Goal: Task Accomplishment & Management: Manage account settings

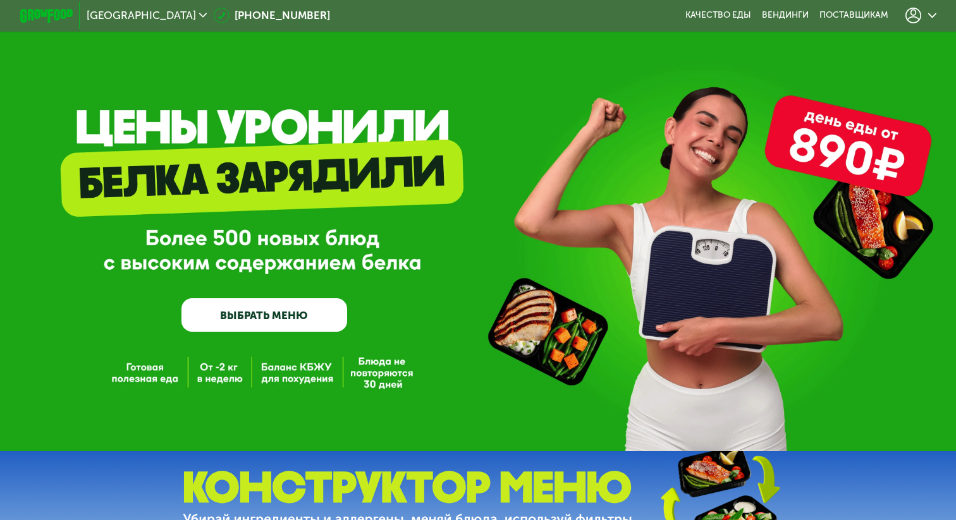
click at [929, 12] on icon at bounding box center [932, 15] width 8 height 8
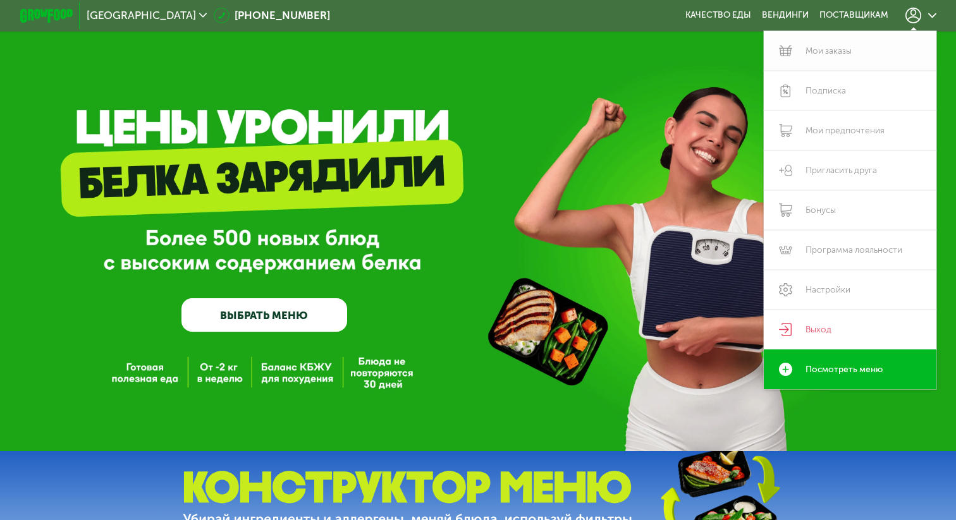
click at [845, 48] on link "Мои заказы" at bounding box center [850, 51] width 173 height 40
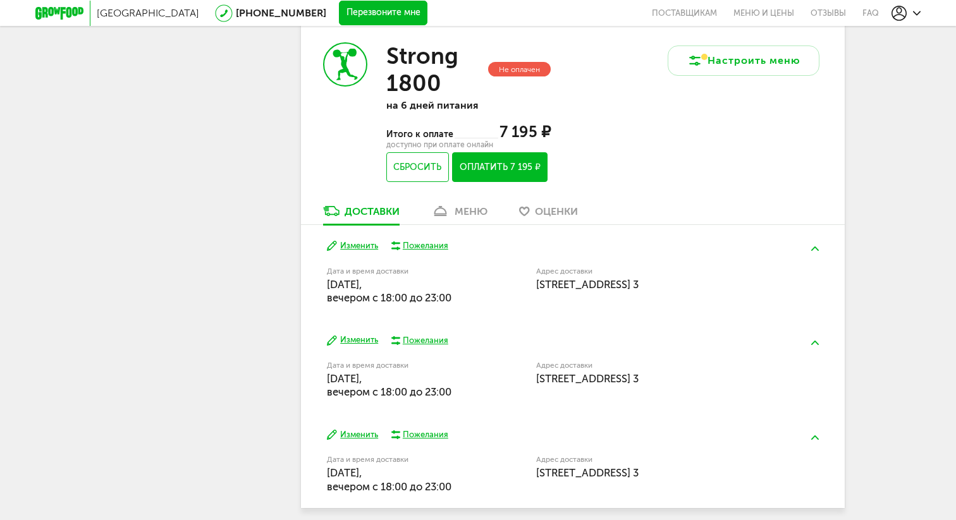
scroll to position [888, 0]
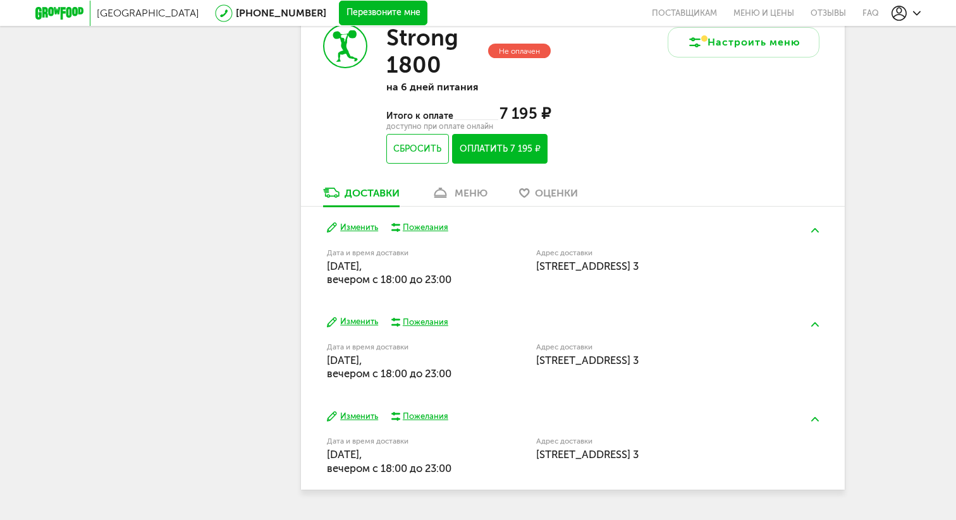
click at [353, 229] on button "Изменить" at bounding box center [352, 228] width 51 height 12
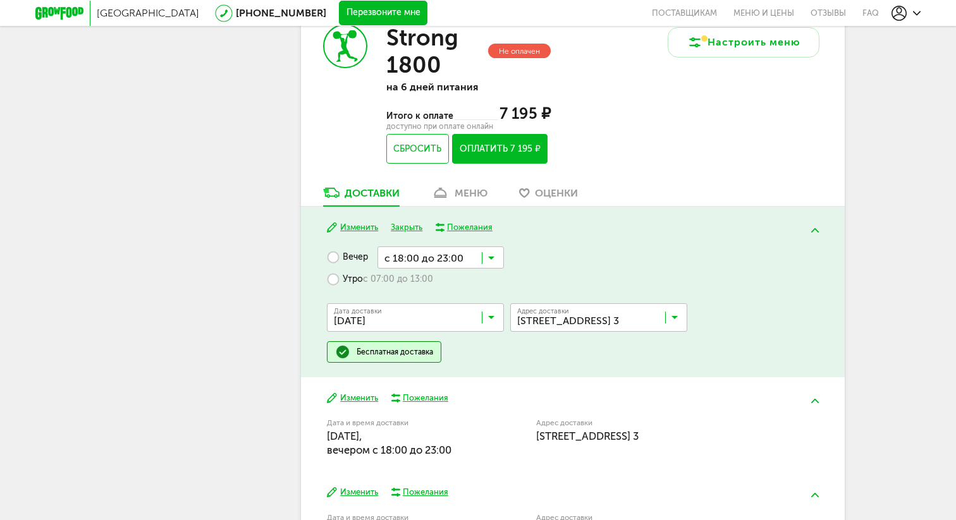
click at [494, 258] on input "Search for option" at bounding box center [440, 257] width 126 height 21
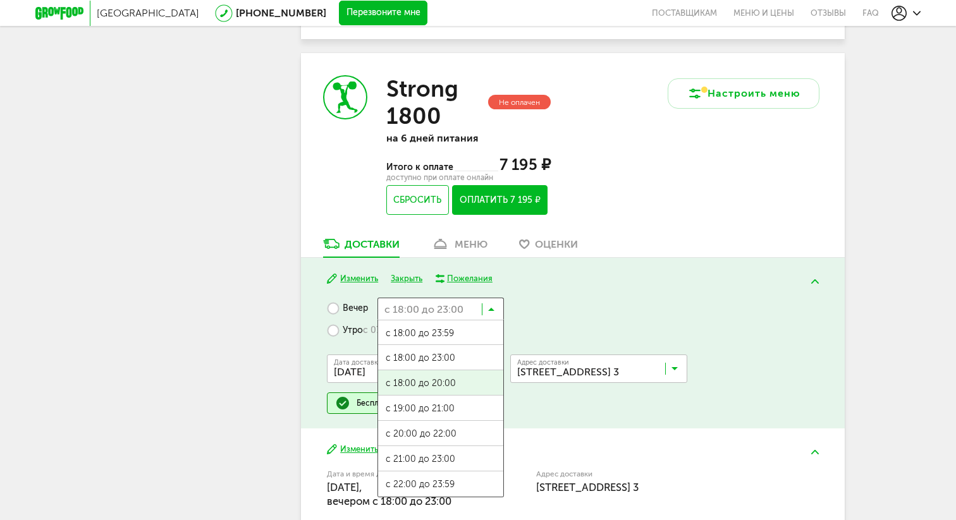
scroll to position [827, 0]
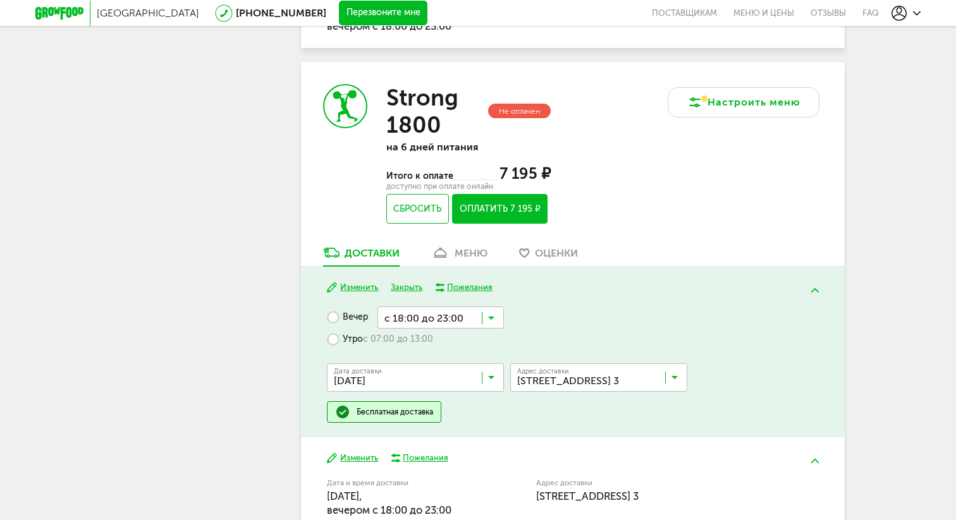
click at [332, 337] on label "Утро с 07:00 до 13:00" at bounding box center [380, 340] width 106 height 22
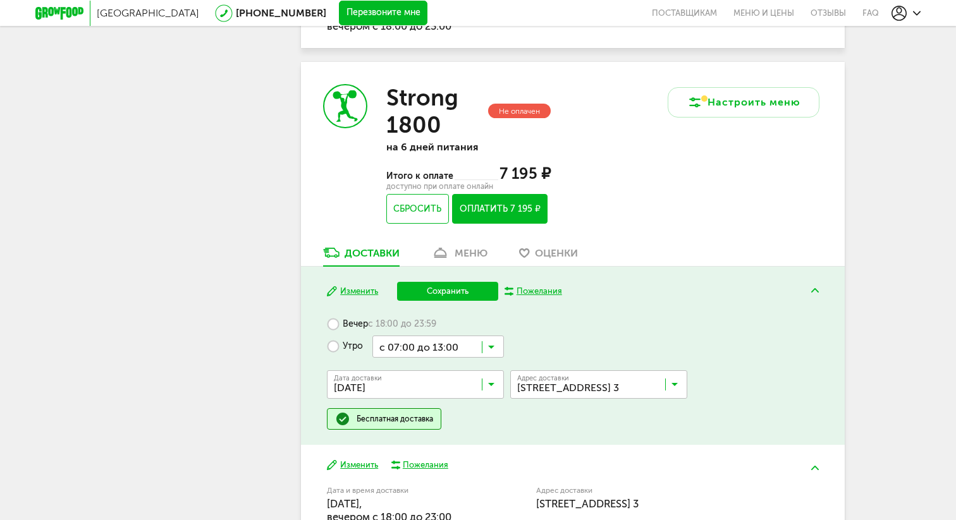
click at [426, 348] on input "Search for option" at bounding box center [437, 346] width 131 height 21
click at [425, 405] on span "с 13:00 до 18:00" at bounding box center [438, 396] width 130 height 27
click at [450, 290] on button "Сохранить" at bounding box center [447, 291] width 101 height 19
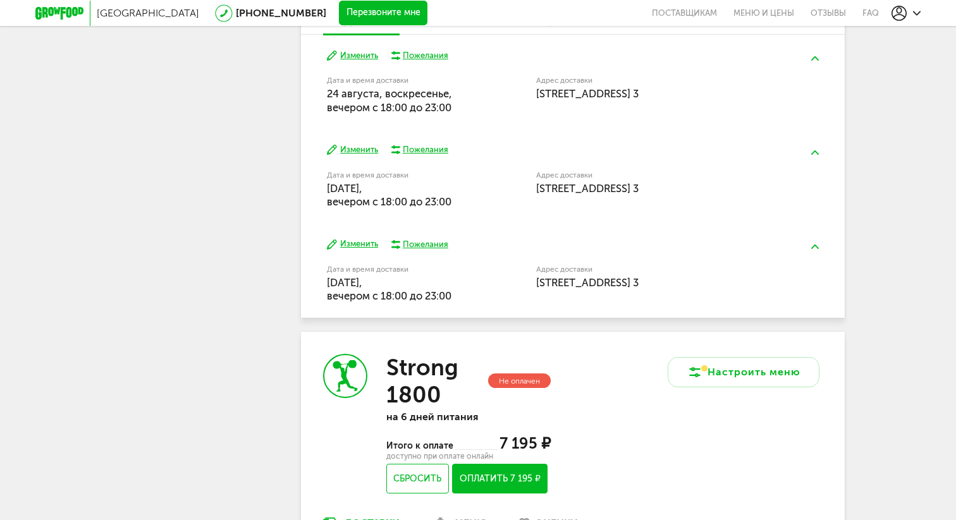
scroll to position [0, 0]
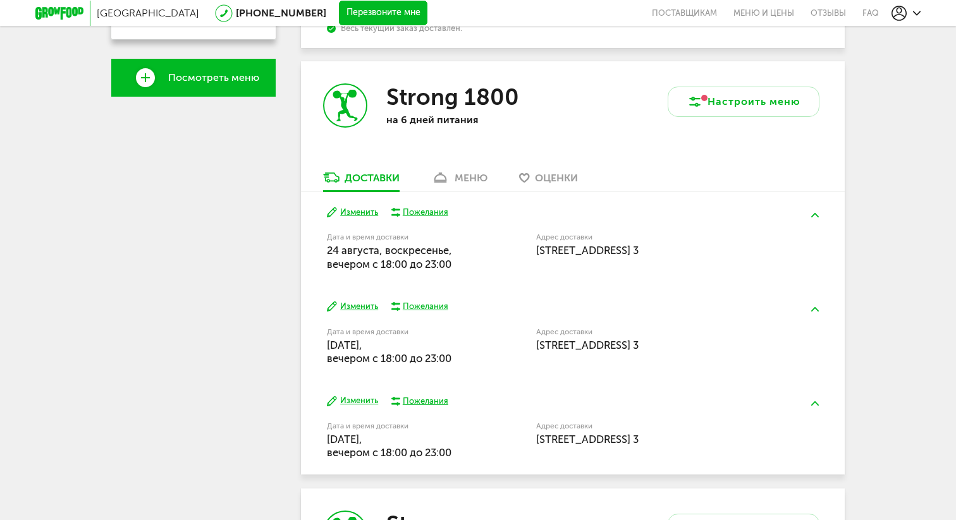
scroll to position [395, 0]
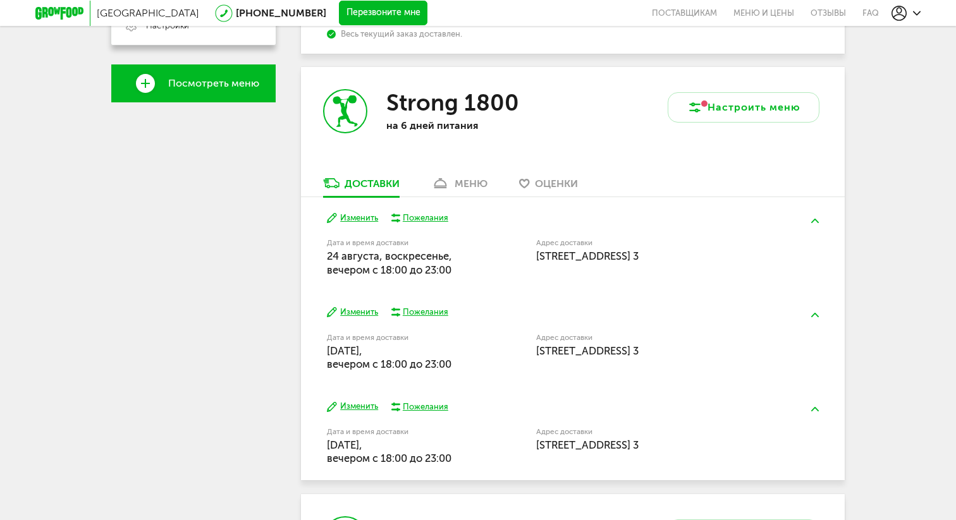
click at [358, 218] on button "Изменить" at bounding box center [352, 218] width 51 height 12
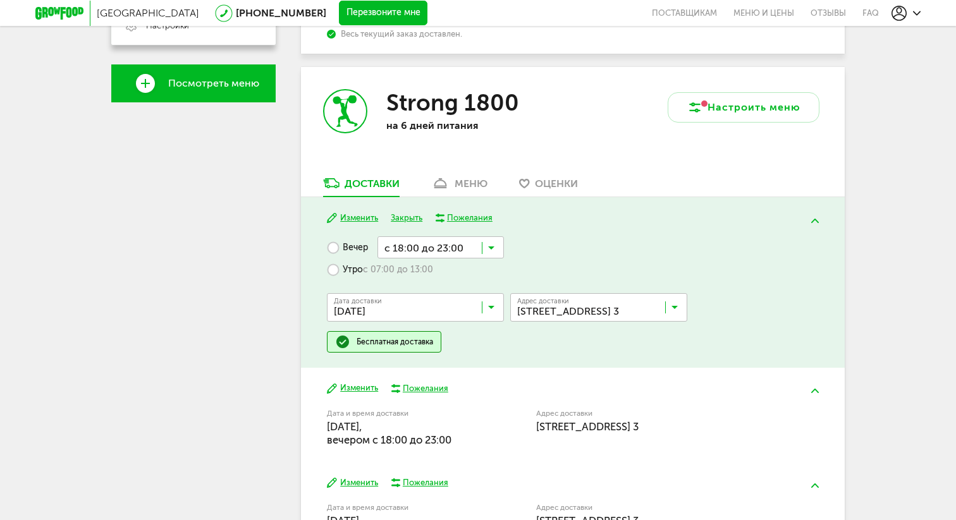
click at [350, 272] on label "Утро с 07:00 до 13:00" at bounding box center [380, 270] width 106 height 22
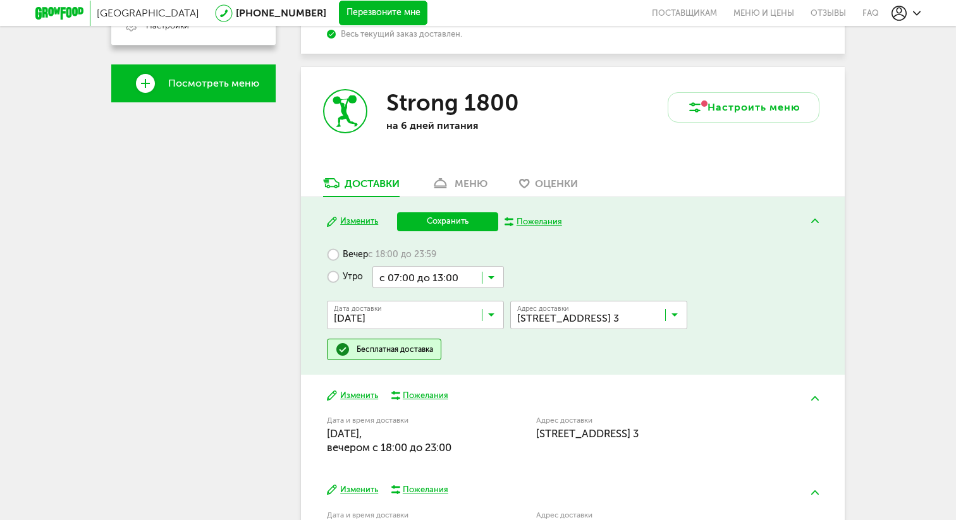
click at [437, 222] on button "Сохранить" at bounding box center [447, 221] width 101 height 19
